Goal: Check status: Check status

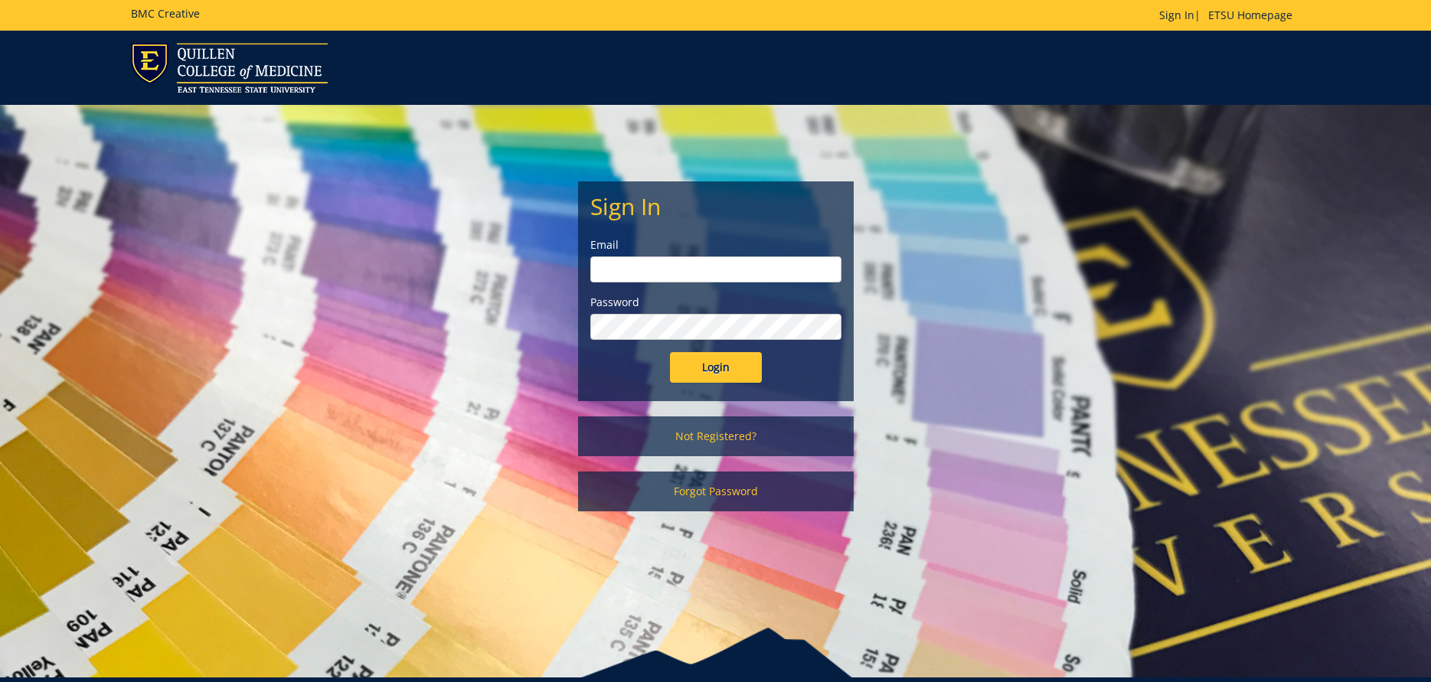
click at [625, 269] on input "email" at bounding box center [715, 269] width 251 height 26
type input "millerja6@etsu.edu"
click at [670, 352] on input "Login" at bounding box center [716, 367] width 92 height 31
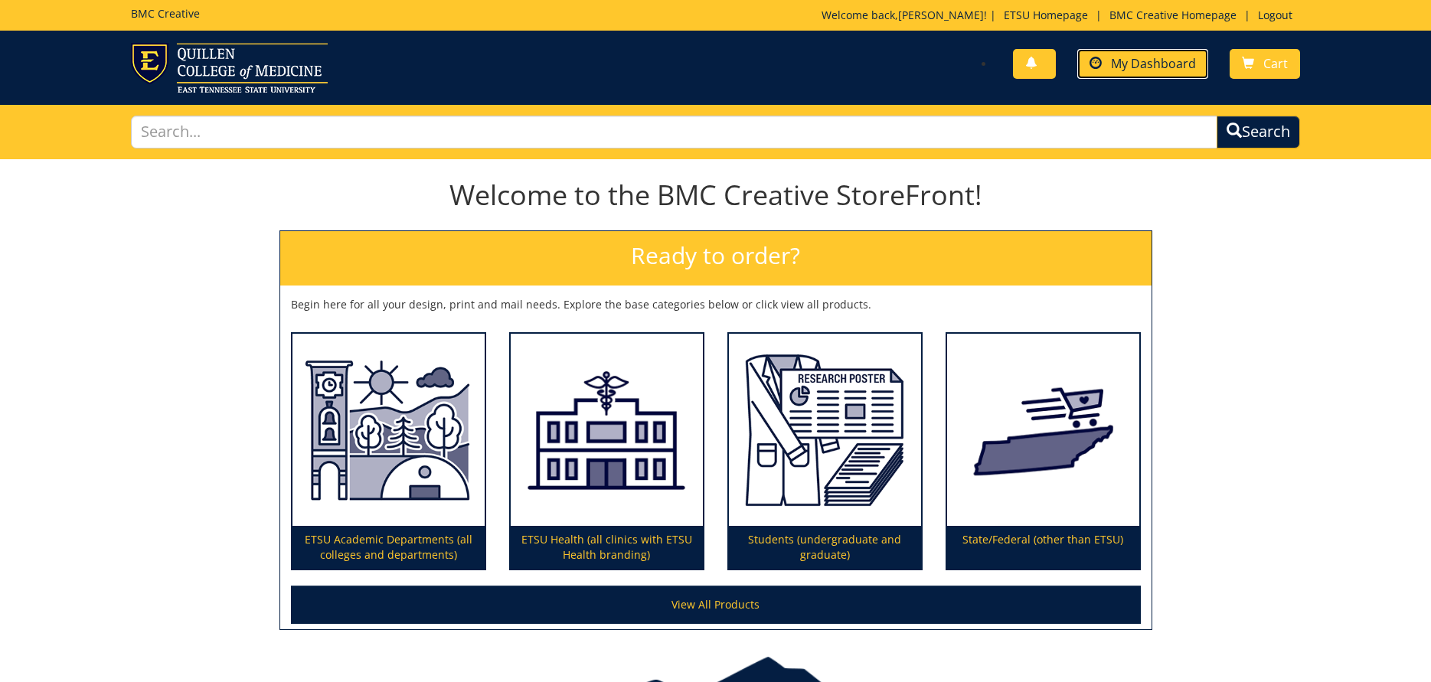
click at [1128, 64] on span "My Dashboard" at bounding box center [1153, 63] width 85 height 17
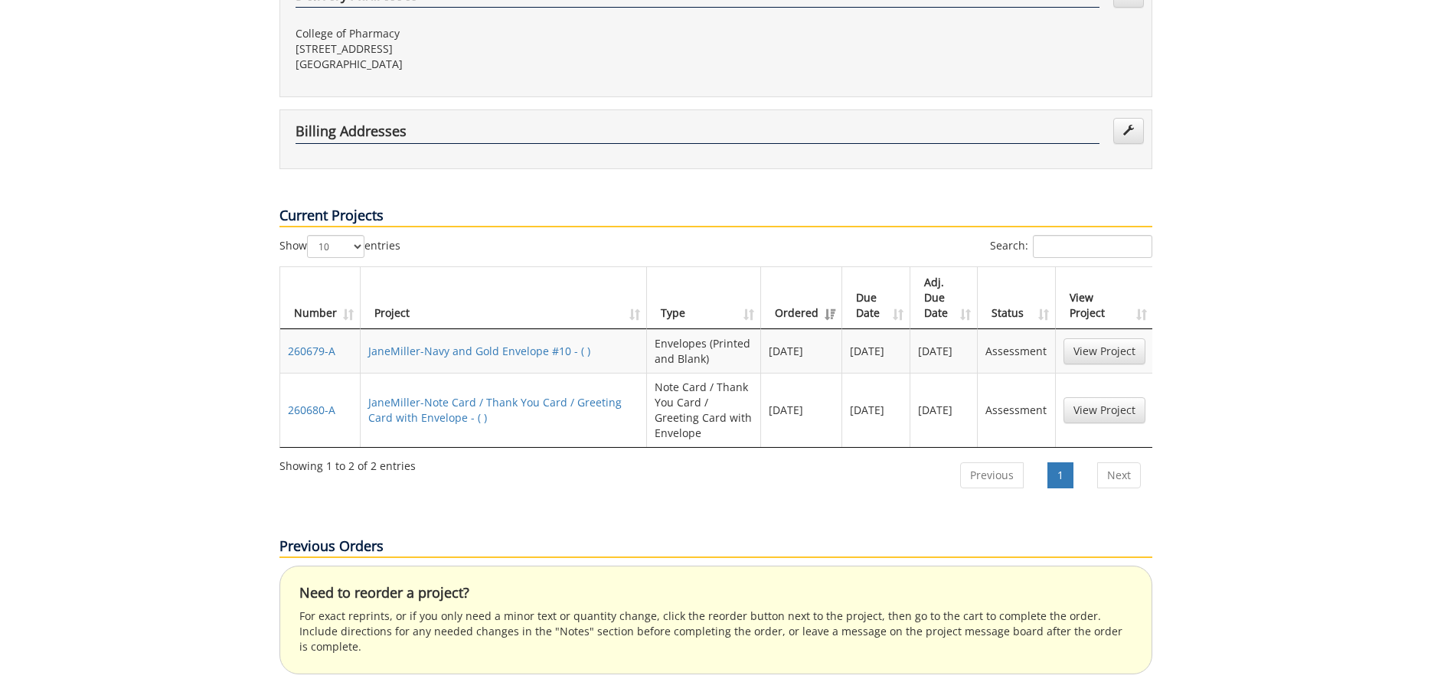
scroll to position [536, 0]
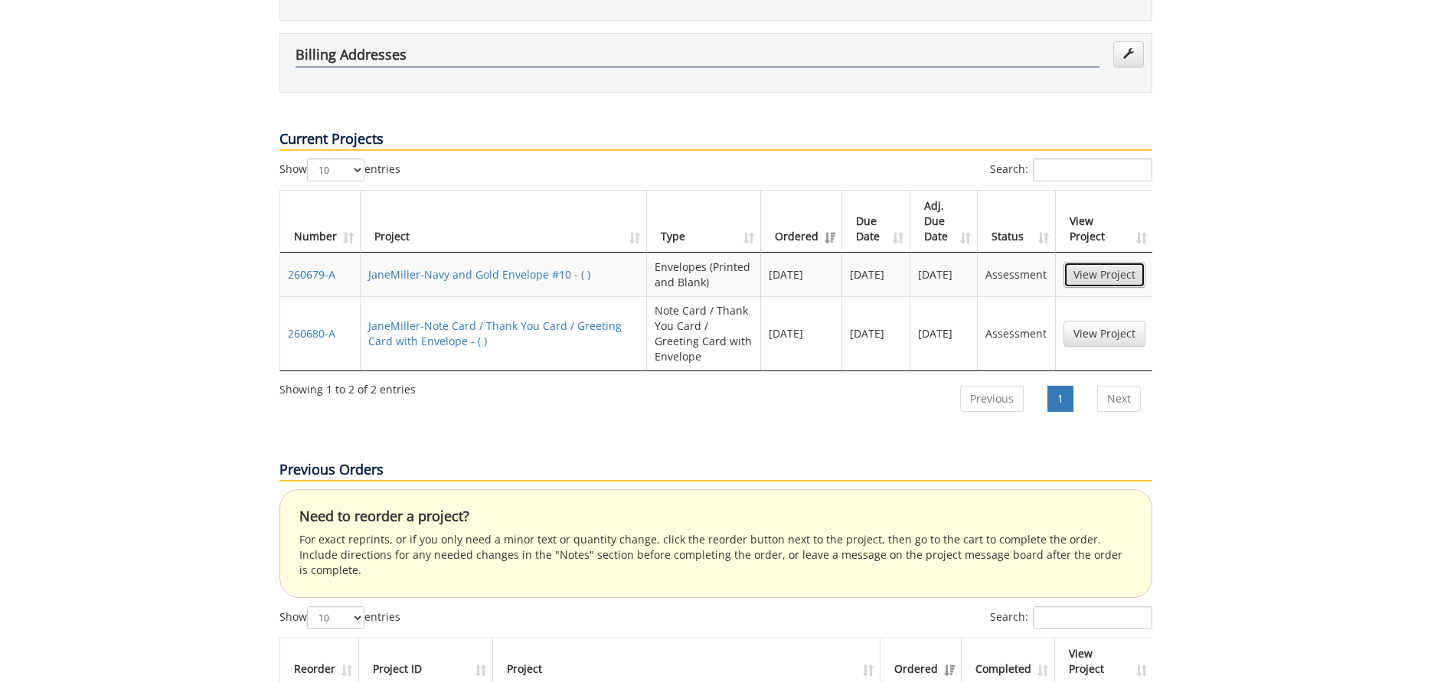
click at [1102, 262] on link "View Project" at bounding box center [1104, 275] width 82 height 26
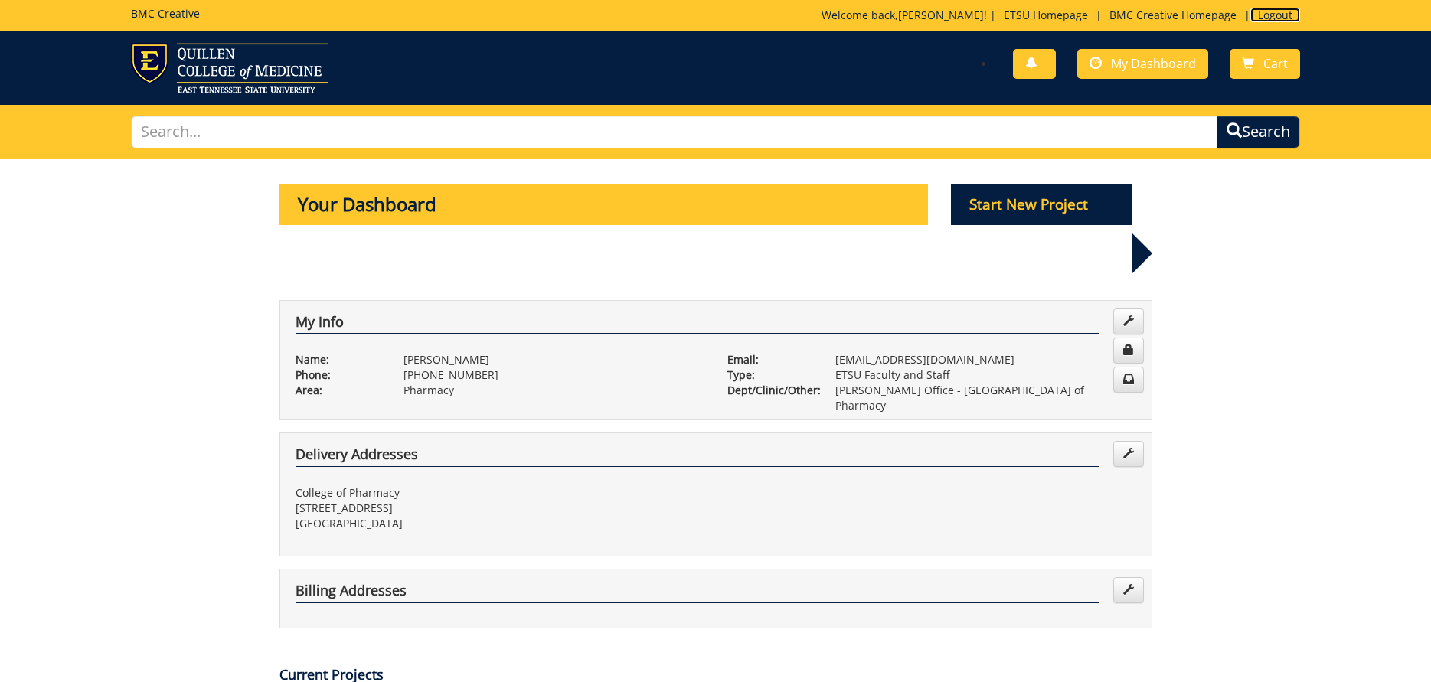
click at [1278, 15] on link "Logout" at bounding box center [1275, 15] width 50 height 15
